Goal: Task Accomplishment & Management: Use online tool/utility

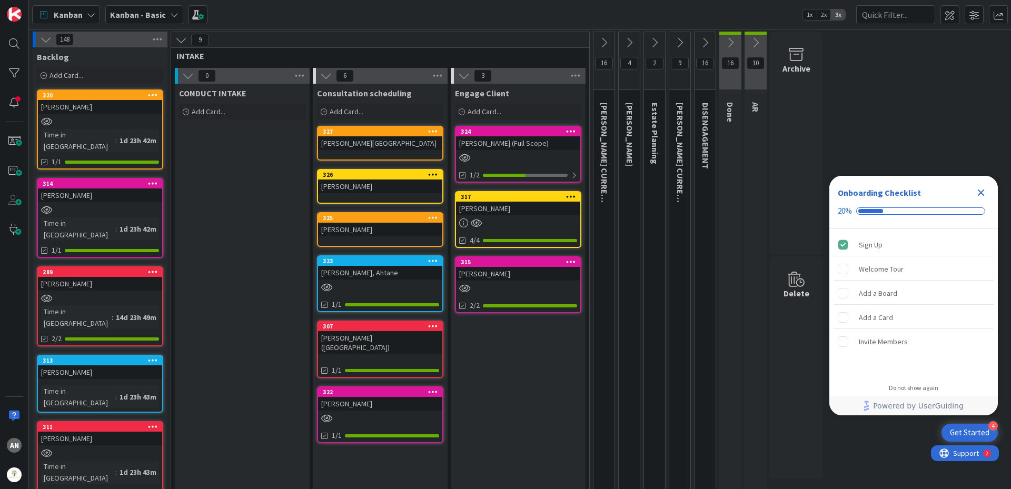
click at [510, 161] on div at bounding box center [518, 157] width 124 height 9
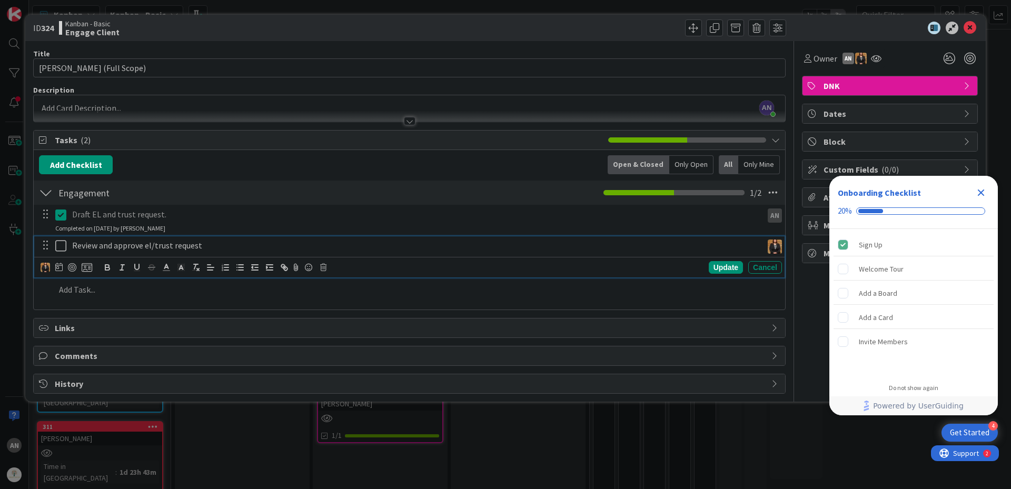
click at [294, 252] on div "Review and approve el/trust request" at bounding box center [415, 246] width 695 height 18
click at [231, 214] on p "Draft EL and trust request." at bounding box center [415, 215] width 686 height 12
